Goal: Use online tool/utility

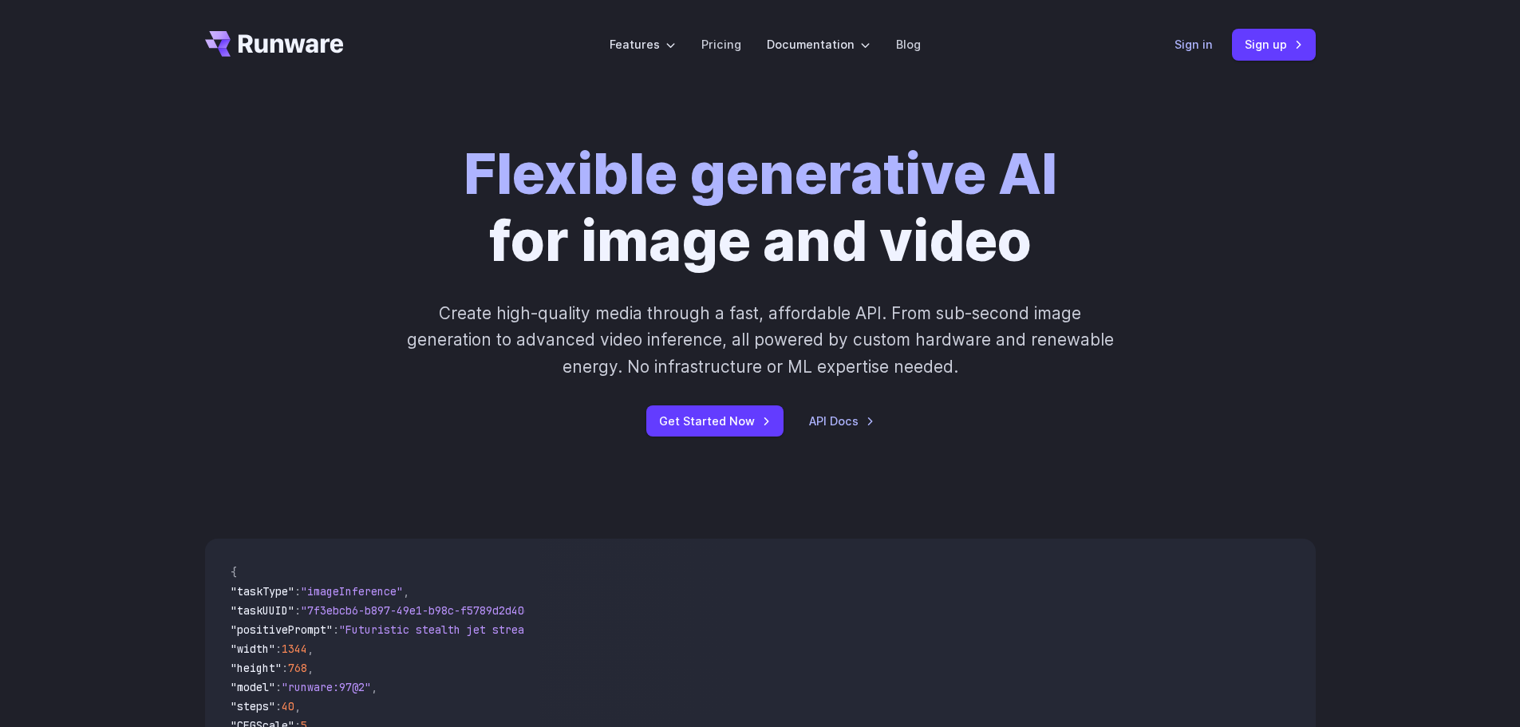
click at [1200, 43] on link "Sign in" at bounding box center [1193, 44] width 38 height 18
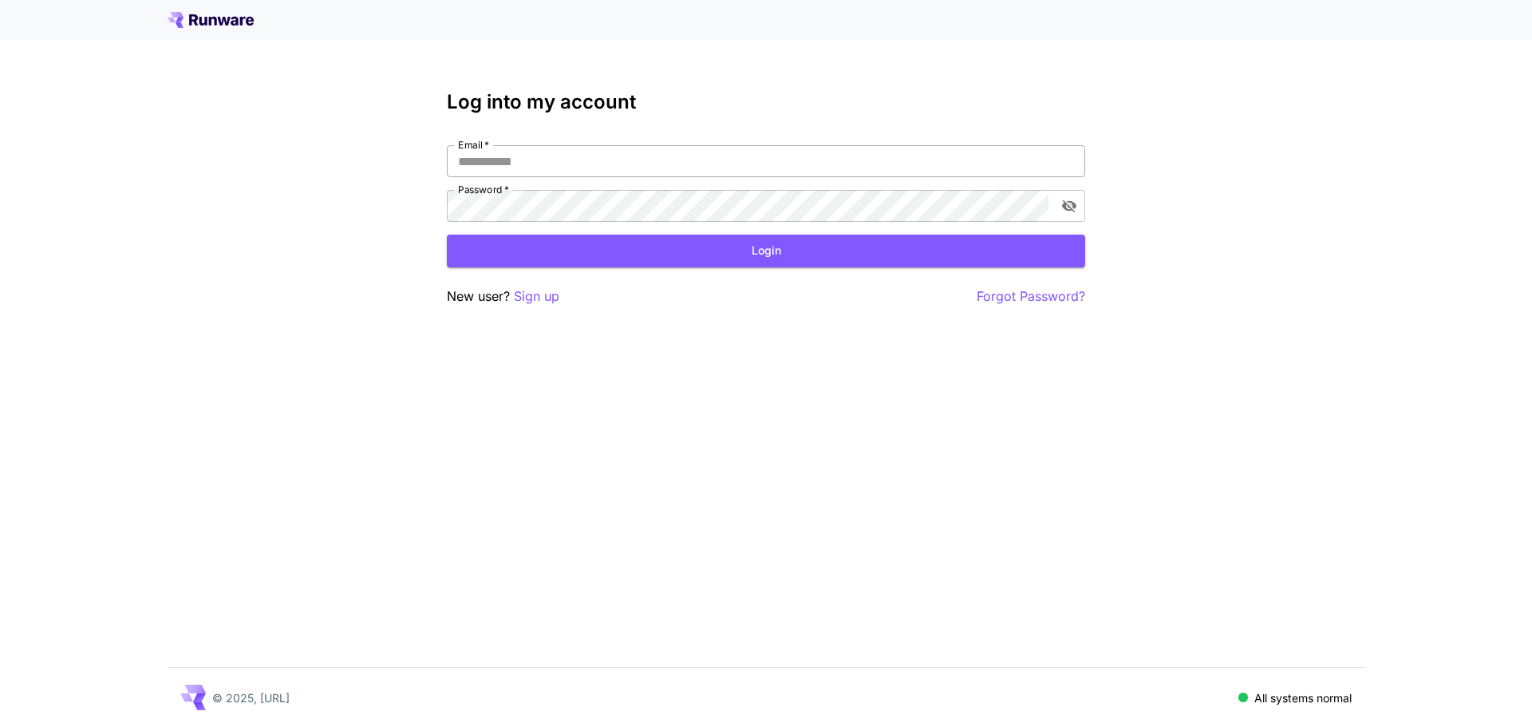
click at [591, 168] on input "Email   *" at bounding box center [766, 161] width 638 height 32
type input "**********"
click button "Login" at bounding box center [766, 251] width 638 height 33
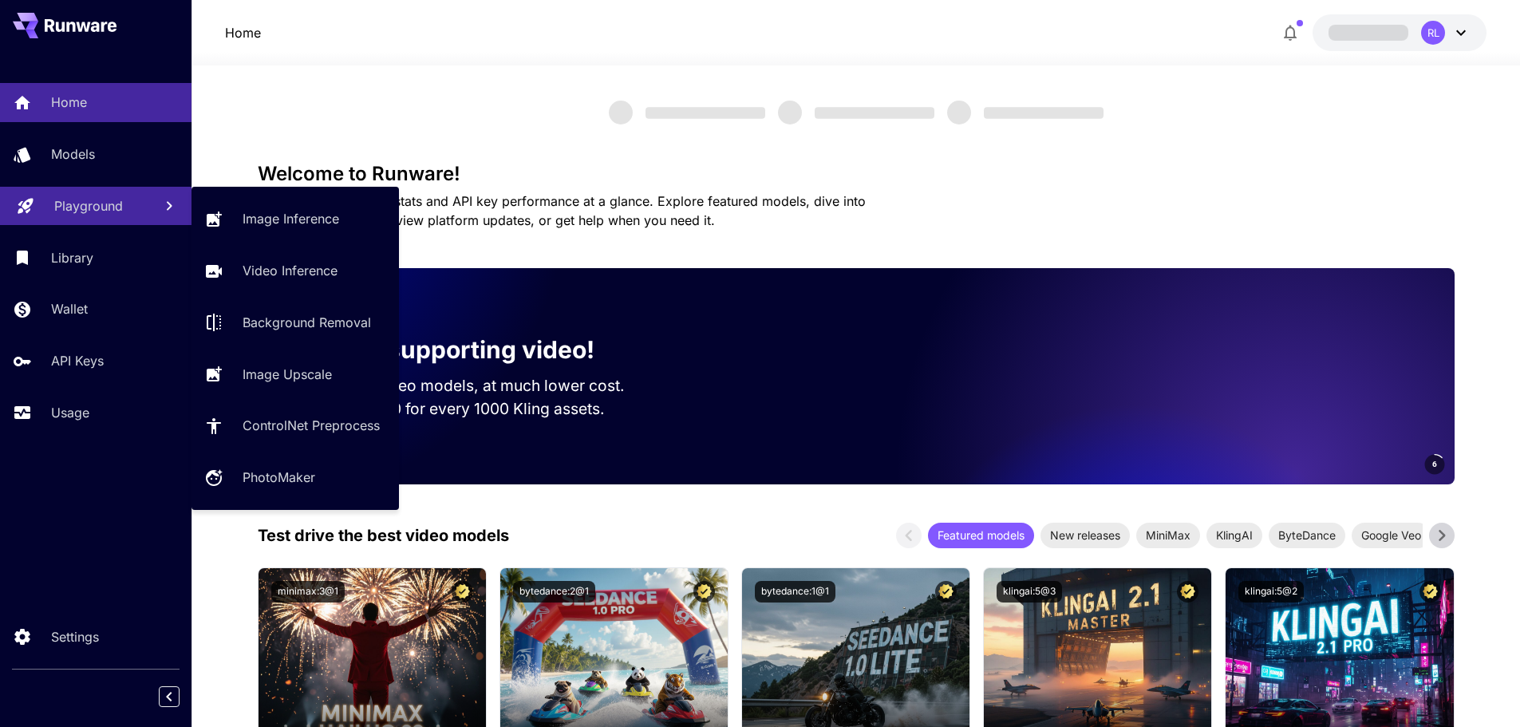
click at [74, 196] on p "Playground" at bounding box center [88, 205] width 69 height 19
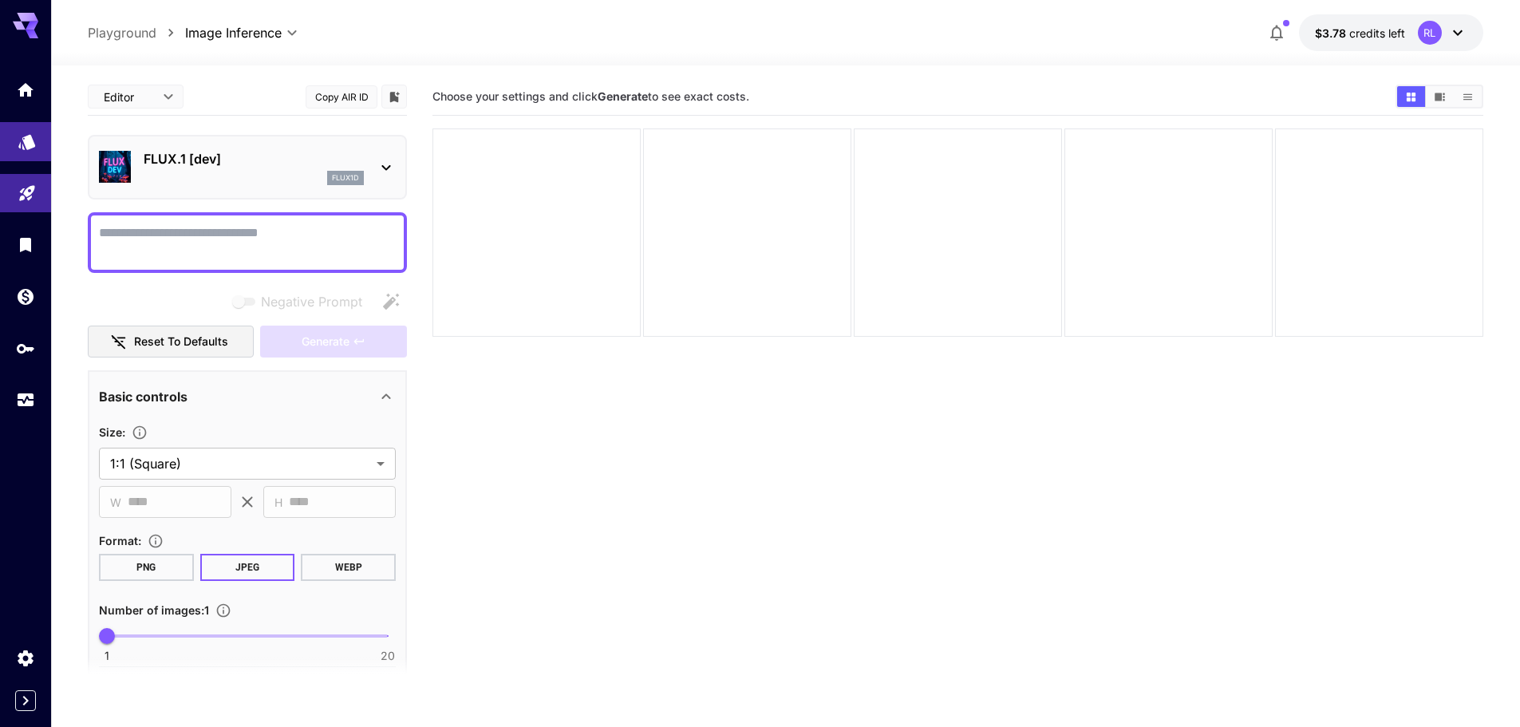
click at [18, 133] on icon "Models" at bounding box center [27, 136] width 19 height 19
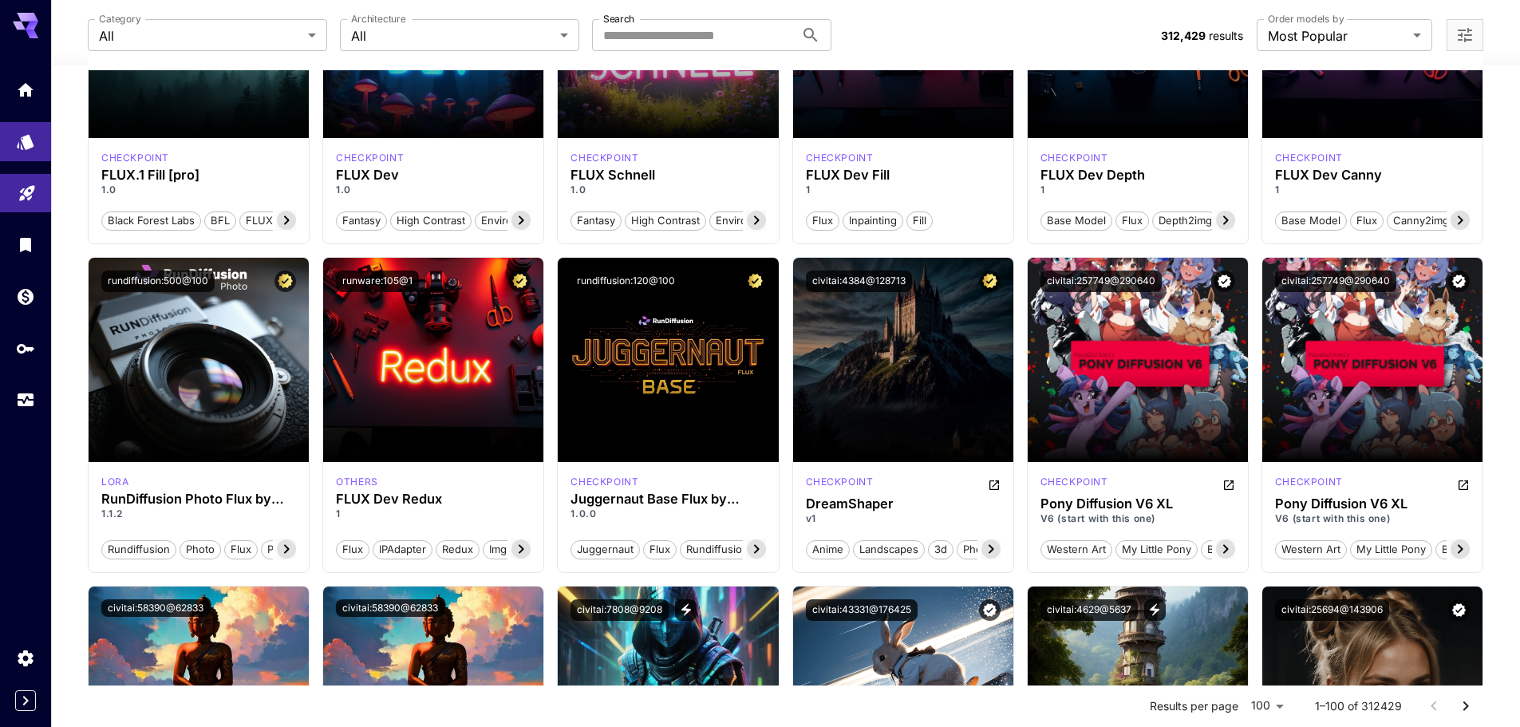
scroll to position [798, 0]
